Goal: Book appointment/travel/reservation

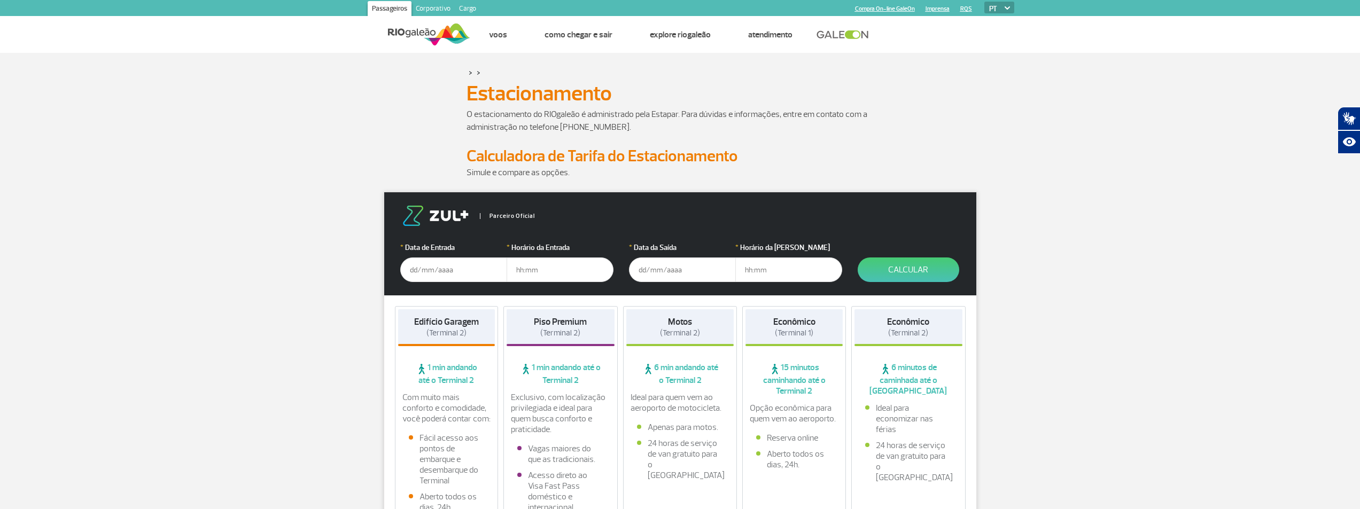
click at [464, 269] on input "text" at bounding box center [453, 270] width 107 height 25
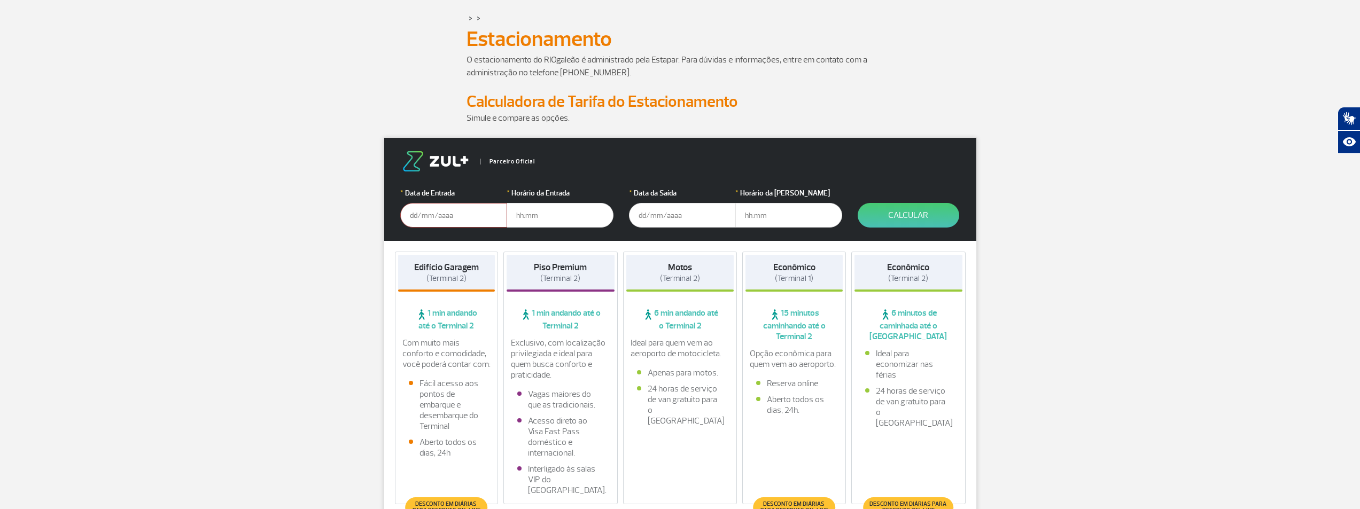
scroll to position [53, 0]
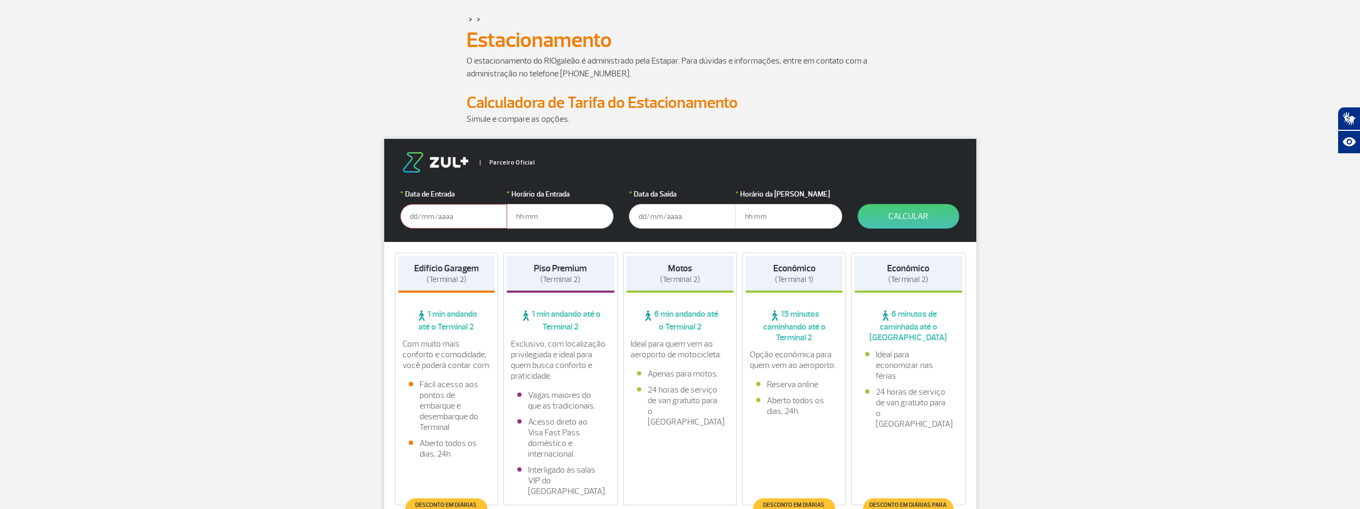
click at [458, 211] on input "text" at bounding box center [453, 216] width 107 height 25
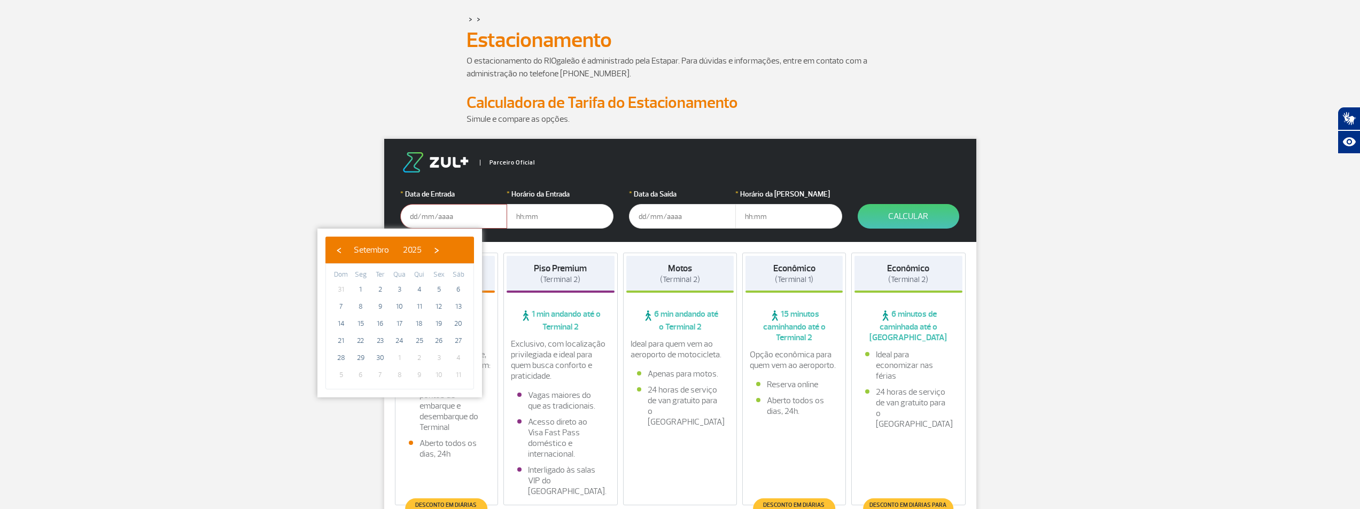
click at [417, 357] on span "2" at bounding box center [419, 358] width 17 height 17
click at [445, 251] on span "›" at bounding box center [437, 250] width 16 height 16
click at [415, 289] on span "2" at bounding box center [419, 289] width 17 height 17
type input "[DATE]"
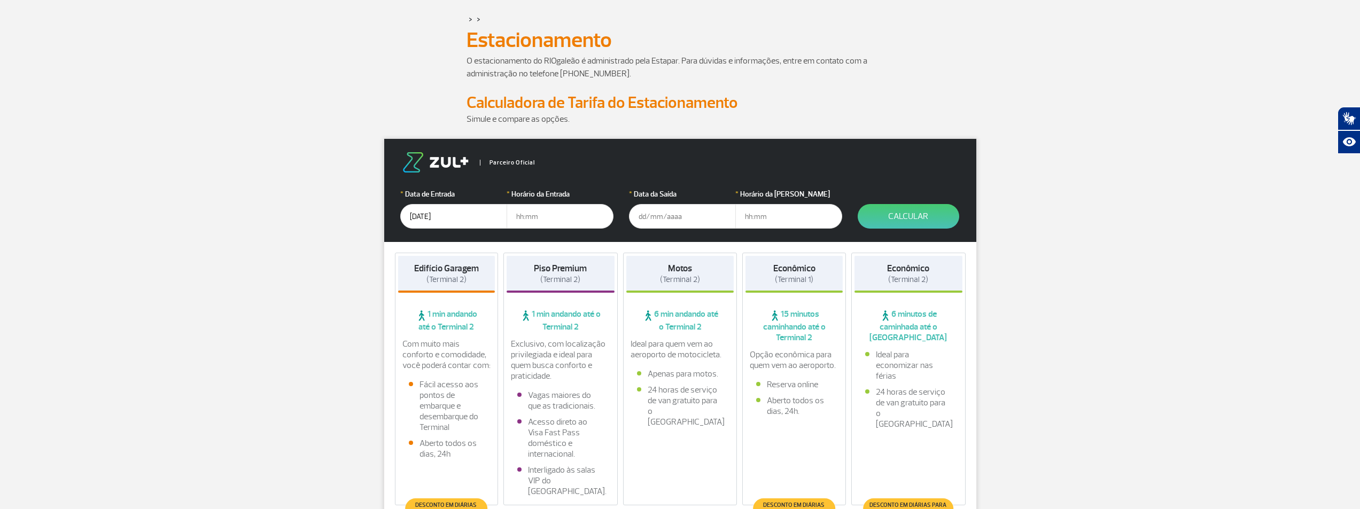
click at [525, 220] on input "text" at bounding box center [560, 216] width 107 height 25
type input "06:00"
click at [636, 222] on input "text" at bounding box center [682, 216] width 107 height 25
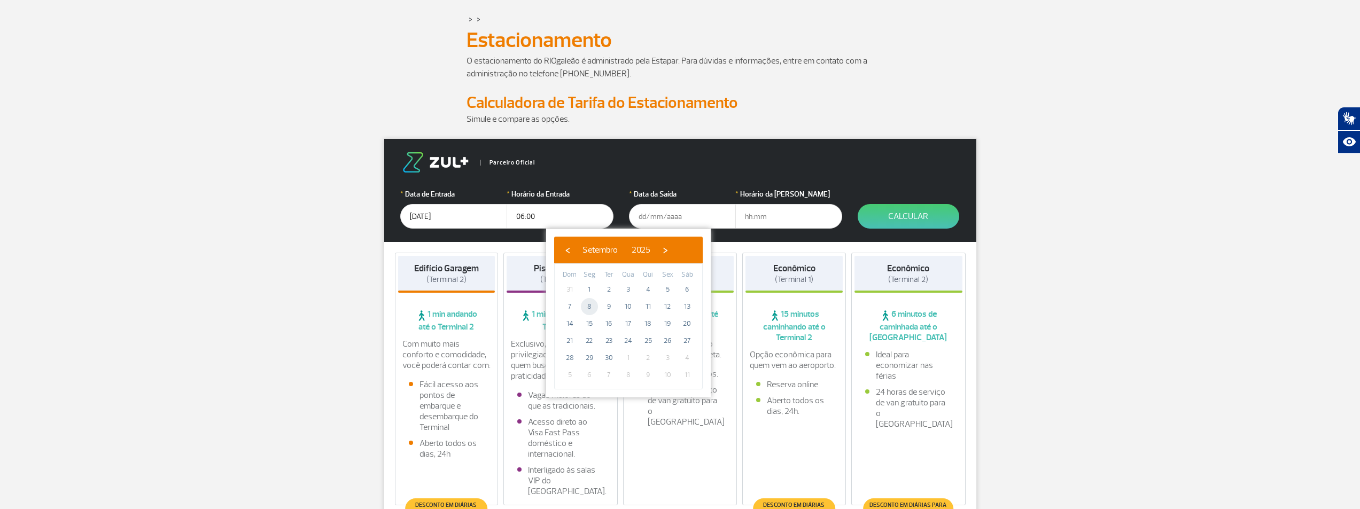
click at [591, 308] on span "8" at bounding box center [589, 306] width 17 height 17
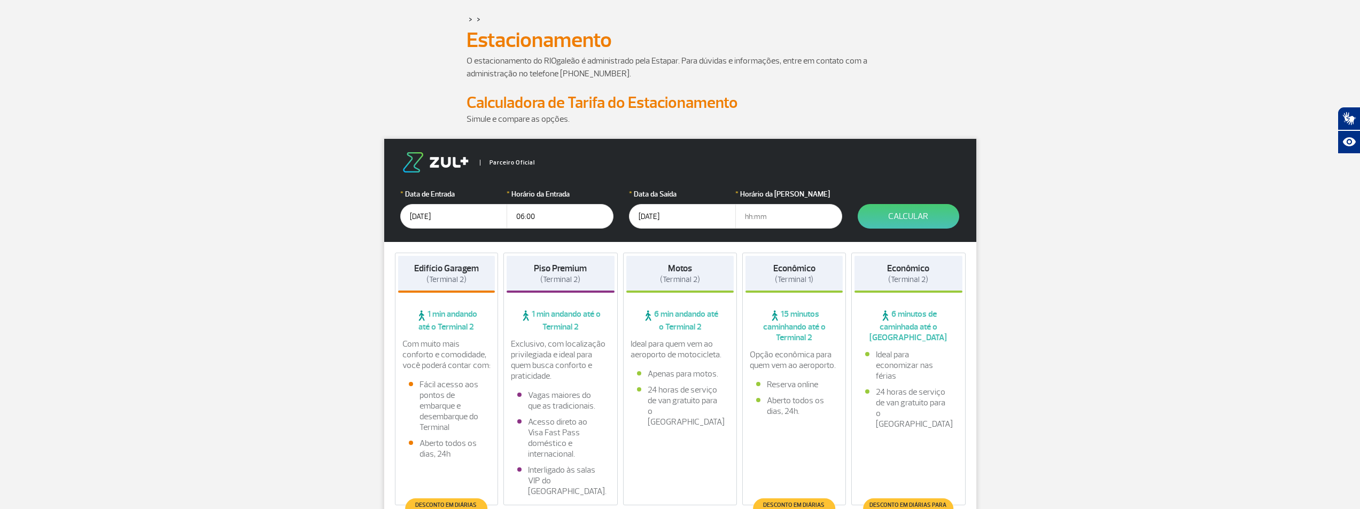
click at [754, 219] on input "text" at bounding box center [788, 216] width 107 height 25
click at [671, 220] on input "[DATE]" at bounding box center [682, 216] width 107 height 25
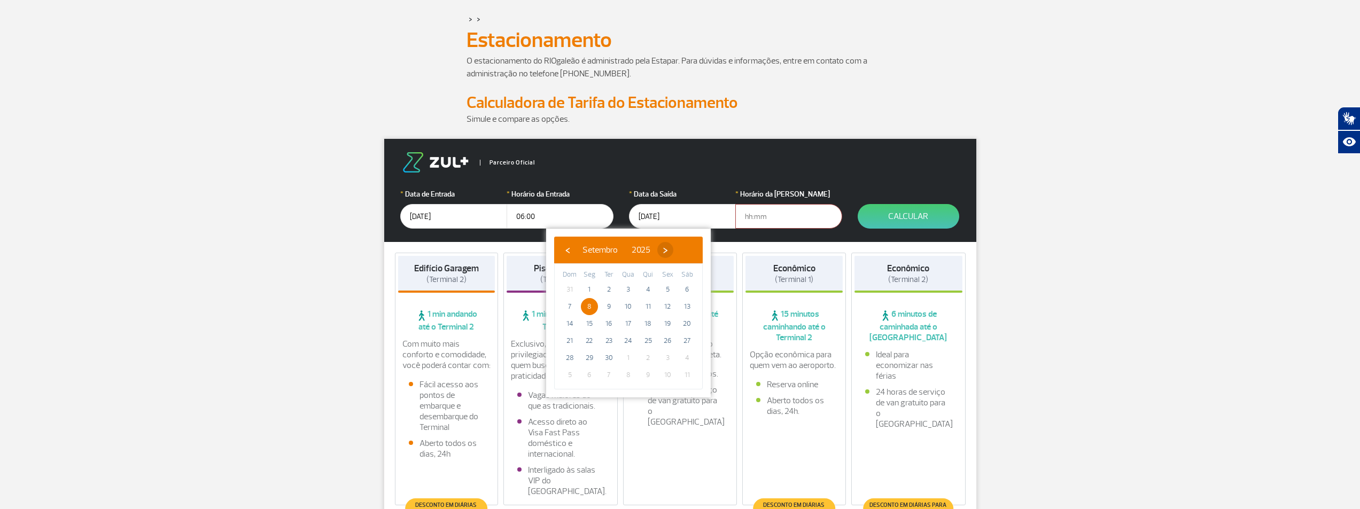
click at [673, 249] on span "›" at bounding box center [665, 250] width 16 height 16
click at [587, 306] on span "6" at bounding box center [589, 306] width 17 height 17
type input "[DATE]"
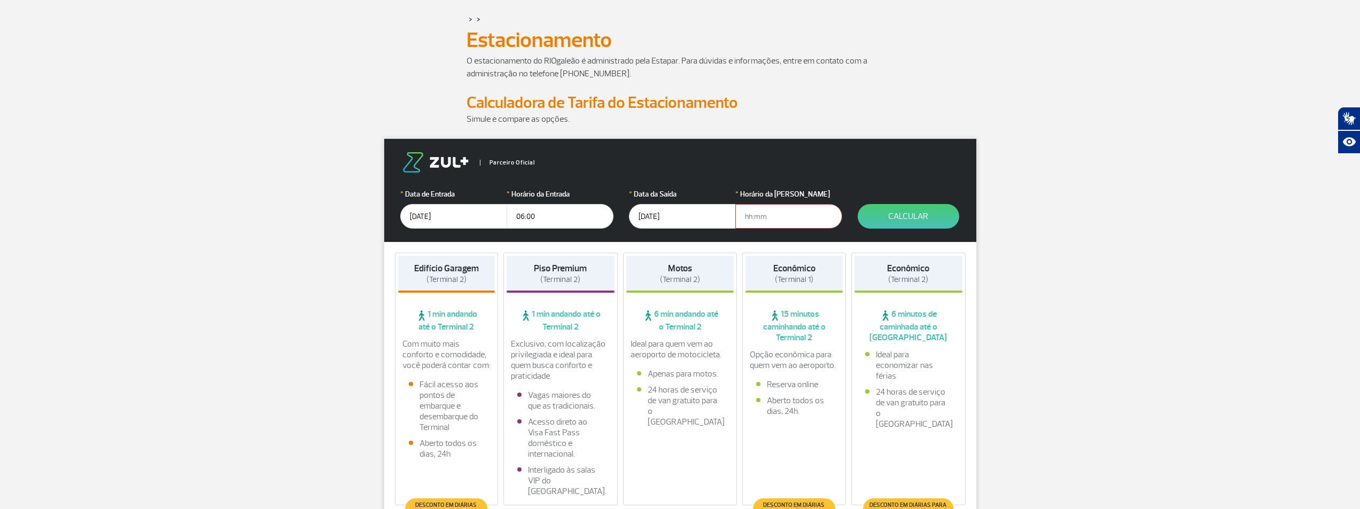
click at [764, 216] on input "text" at bounding box center [788, 216] width 107 height 25
type input "06:00"
click at [919, 219] on button "Calcular" at bounding box center [909, 216] width 102 height 25
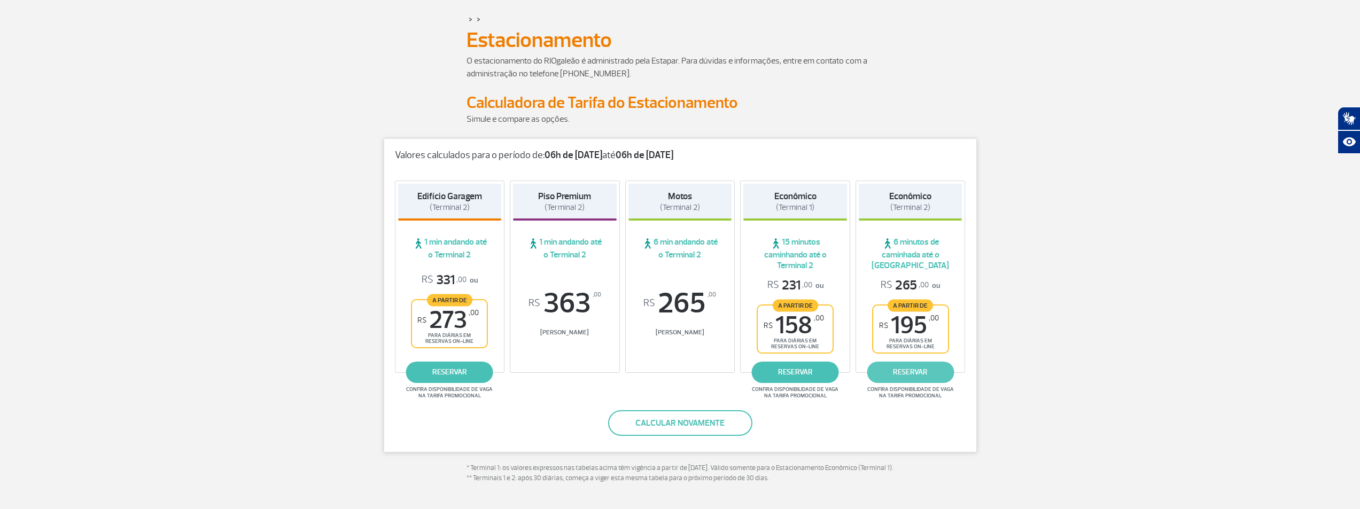
click at [905, 369] on link "reservar" at bounding box center [910, 372] width 87 height 21
click at [914, 374] on link "reservar" at bounding box center [910, 372] width 87 height 21
